Goal: Information Seeking & Learning: Understand process/instructions

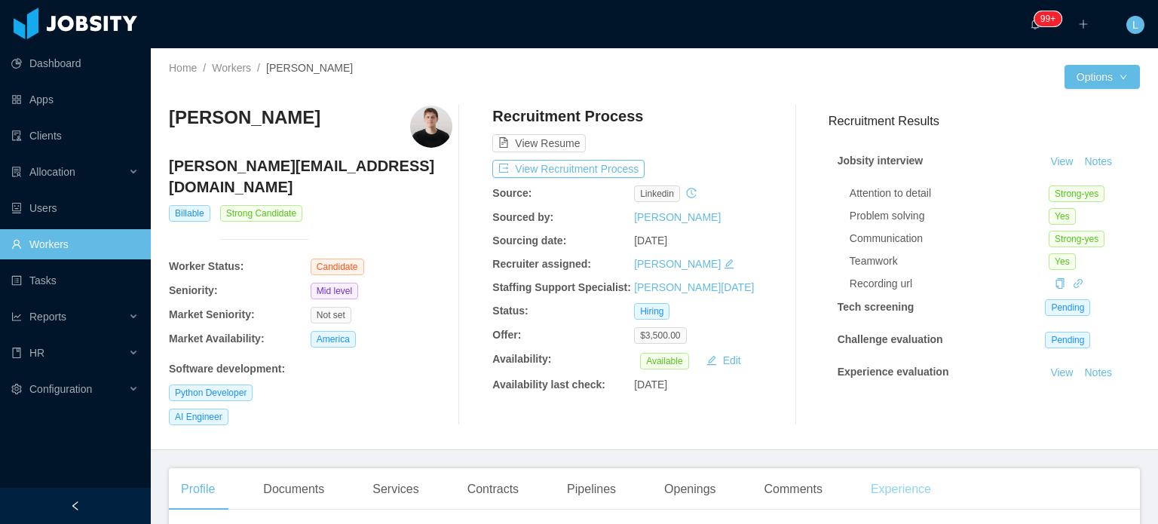
click at [896, 468] on div "Experience" at bounding box center [901, 489] width 84 height 42
click at [209, 474] on div "Profile" at bounding box center [198, 489] width 58 height 42
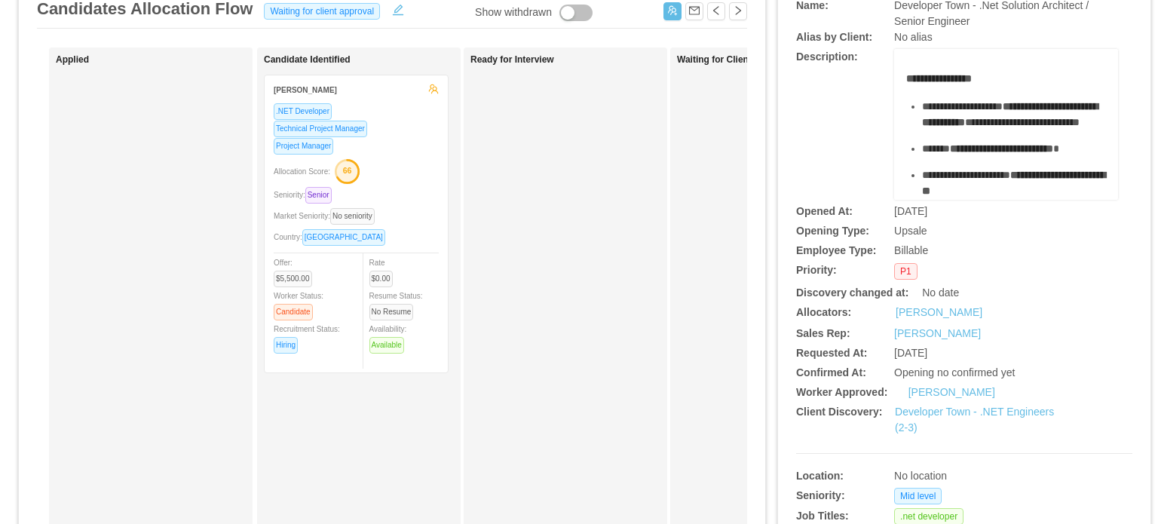
scroll to position [112, 0]
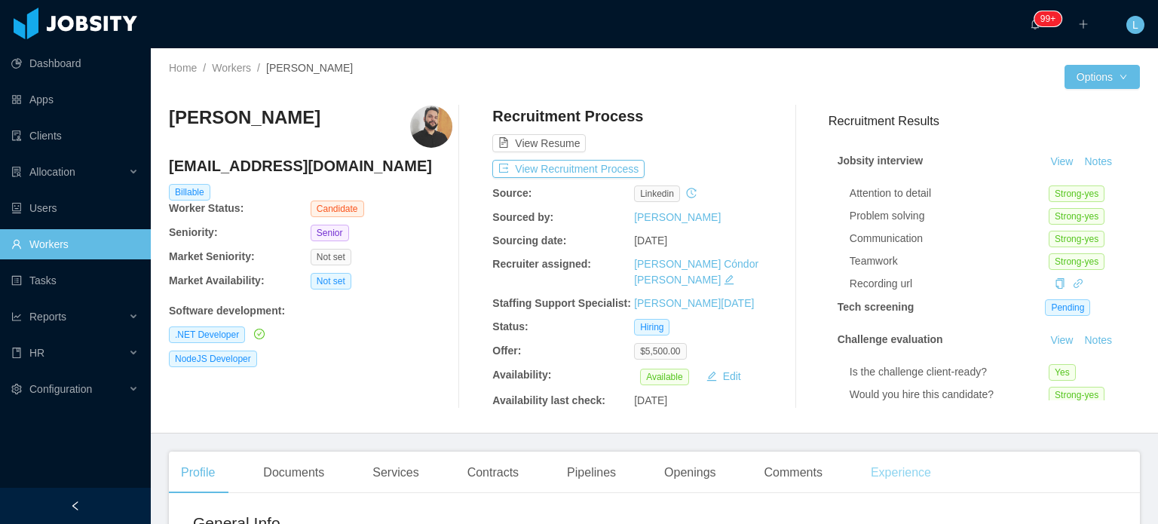
click at [891, 462] on div "Experience" at bounding box center [901, 473] width 84 height 42
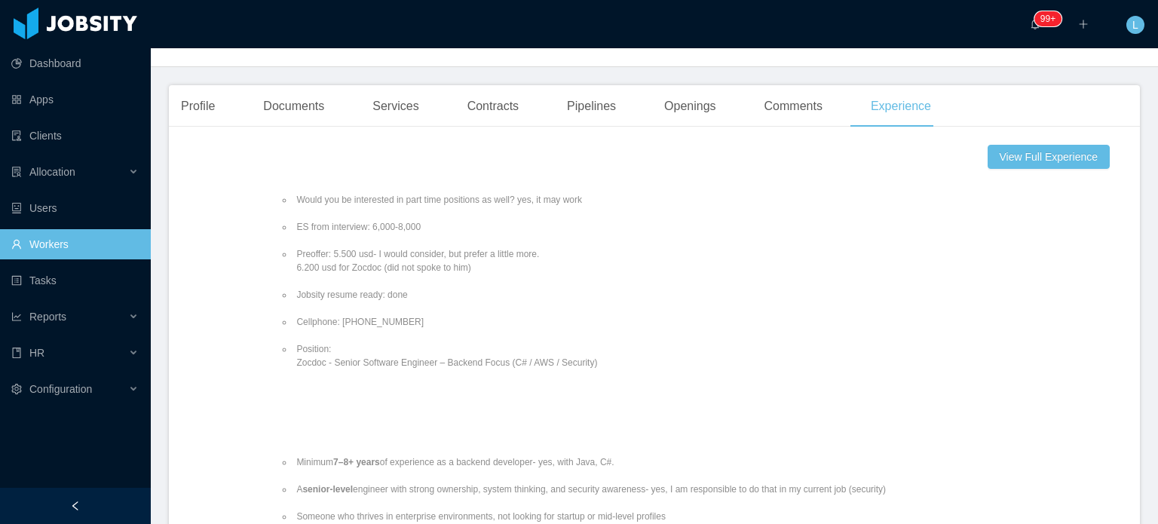
scroll to position [345, 0]
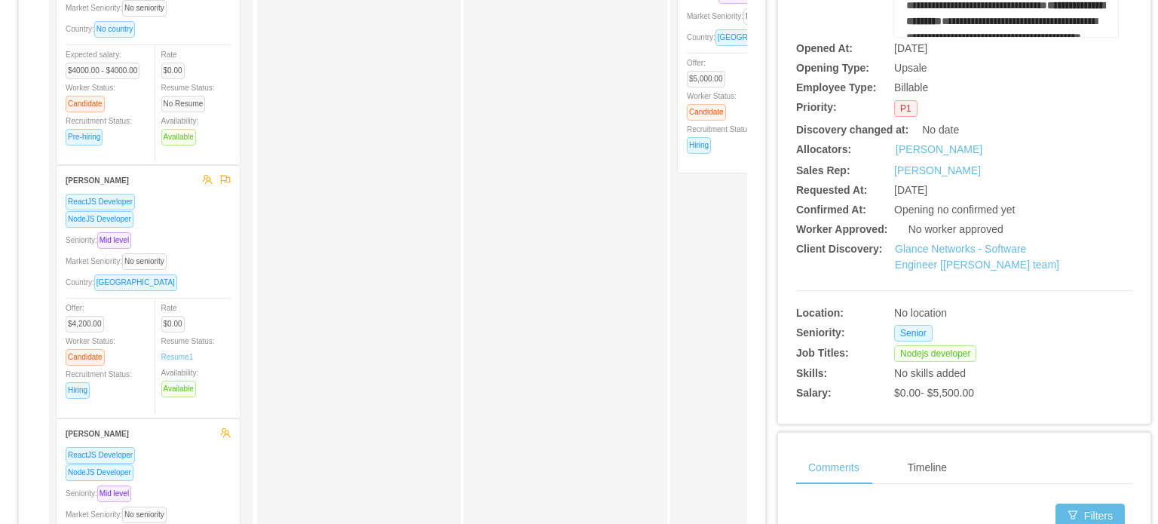
scroll to position [277, 0]
click at [940, 265] on link "Glance Networks - Software Engineer [Andre Todman's team]" at bounding box center [977, 256] width 164 height 28
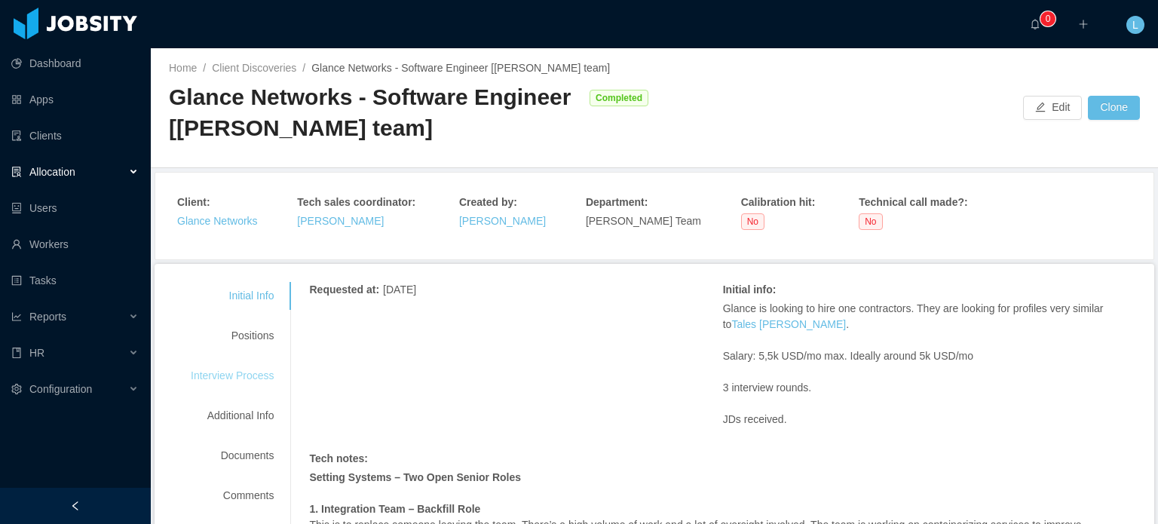
click at [229, 382] on div "Interview Process" at bounding box center [232, 376] width 119 height 28
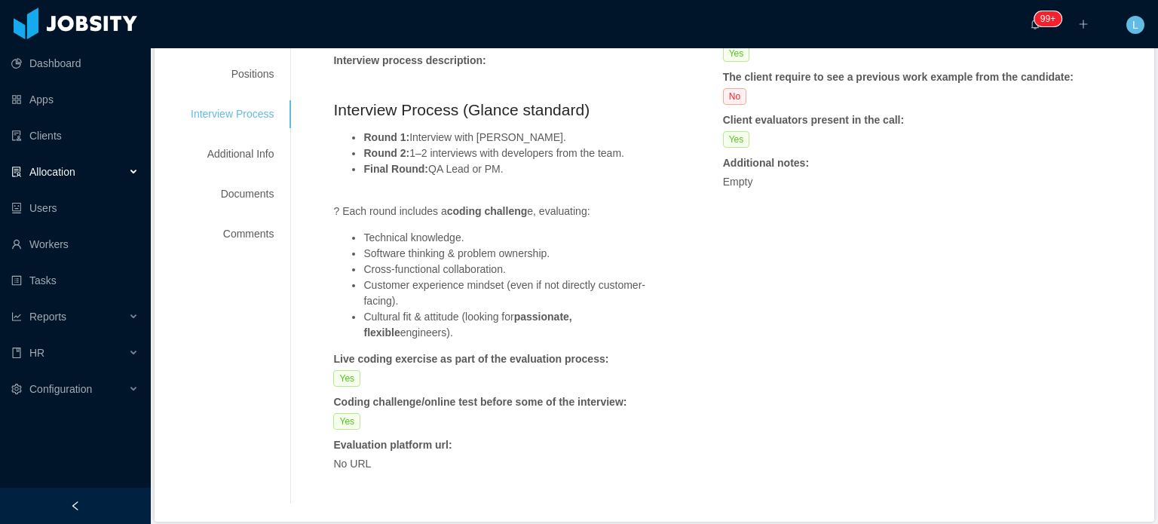
scroll to position [262, 0]
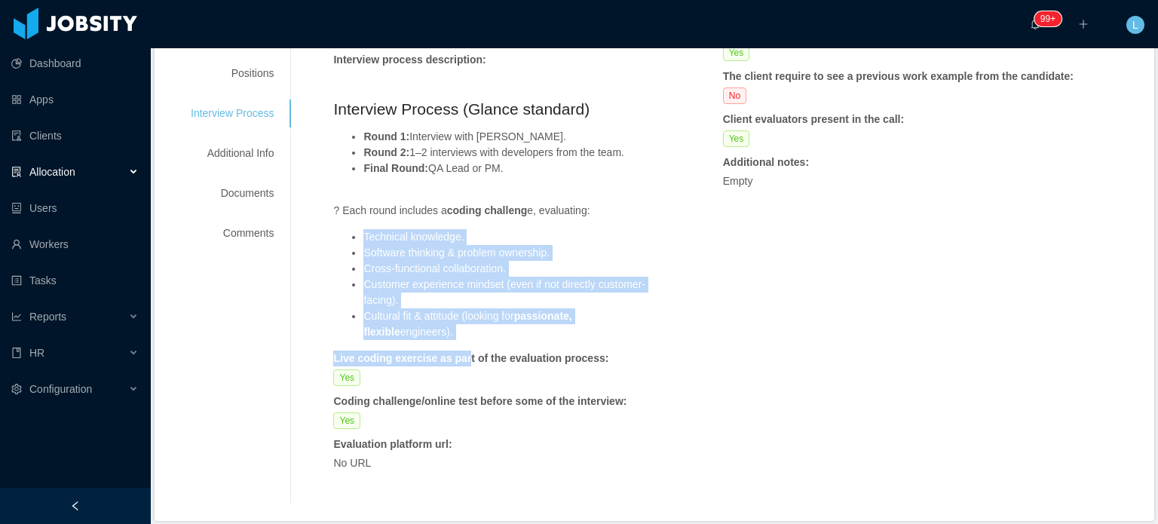
drag, startPoint x: 362, startPoint y: 236, endPoint x: 461, endPoint y: 346, distance: 148.4
click at [461, 346] on div "Number of interview : 4 Interview process description : Interview Process (Glan…" at bounding box center [495, 252] width 324 height 453
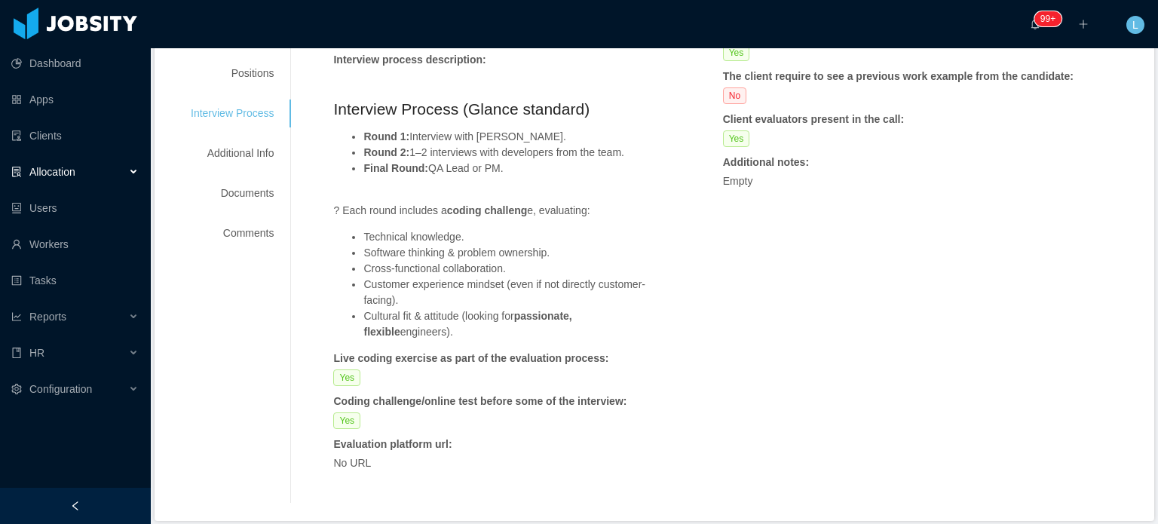
drag, startPoint x: 423, startPoint y: 336, endPoint x: 349, endPoint y: 229, distance: 129.5
click at [349, 229] on ul "Technical knowledge. Software thinking & problem ownership. Cross-functional co…" at bounding box center [495, 284] width 324 height 111
copy ul "Technical knowledge. Software thinking & problem ownership. Cross-functional co…"
